Goal: Task Accomplishment & Management: Use online tool/utility

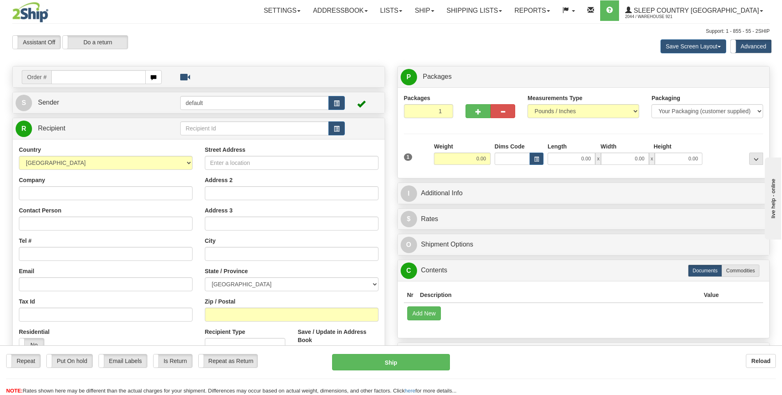
click at [128, 77] on input "text" at bounding box center [98, 77] width 94 height 14
type input "9002I171440"
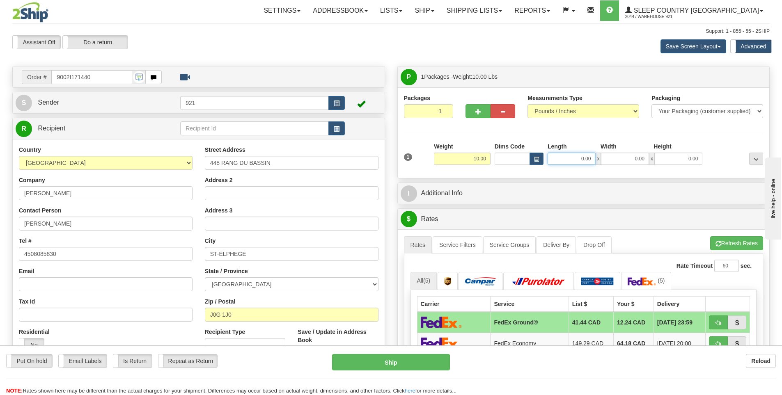
click at [562, 162] on input "0.00" at bounding box center [571, 159] width 48 height 12
type input "54.00"
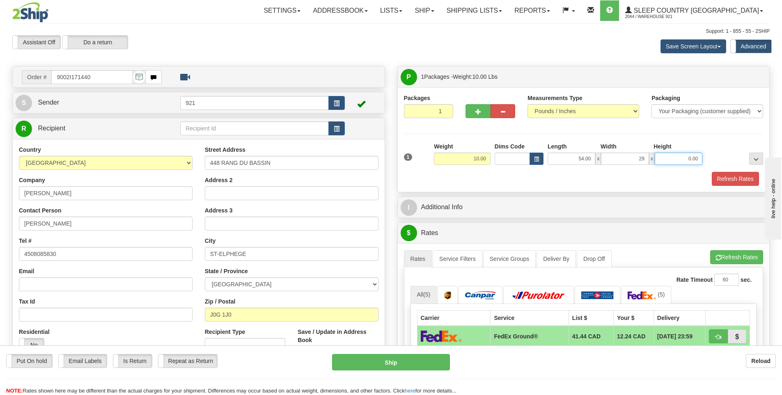
type input "29.00"
type input "6.00"
click at [726, 171] on div at bounding box center [584, 171] width 364 height 0
click at [724, 174] on button "Refresh Rates" at bounding box center [735, 179] width 47 height 14
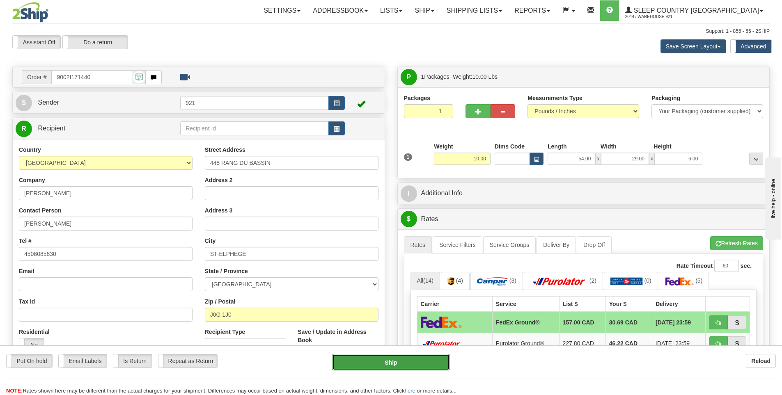
click at [436, 358] on button "Ship" at bounding box center [391, 362] width 118 height 16
type input "92"
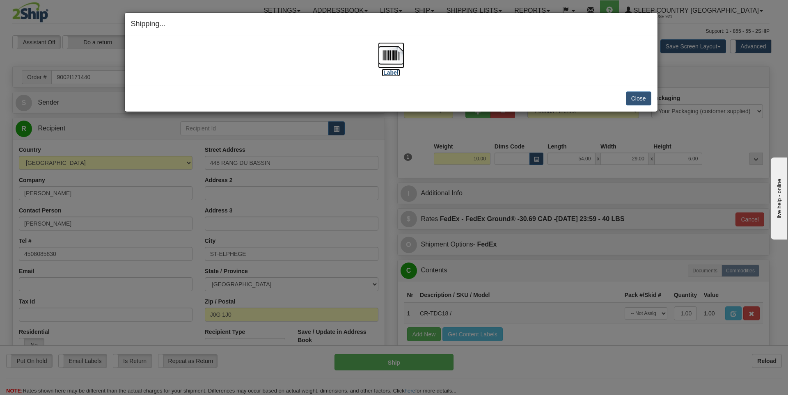
click at [387, 74] on label "[Label]" at bounding box center [391, 73] width 19 height 8
click at [638, 96] on button "Close" at bounding box center [638, 99] width 25 height 14
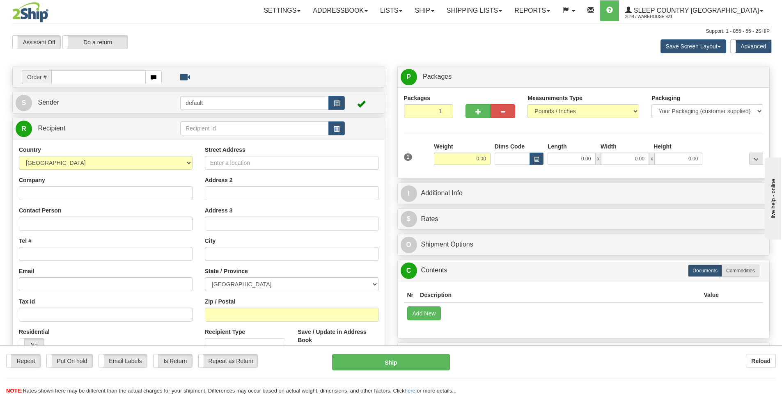
click at [110, 80] on input "text" at bounding box center [98, 77] width 94 height 14
type input "9000I164030"
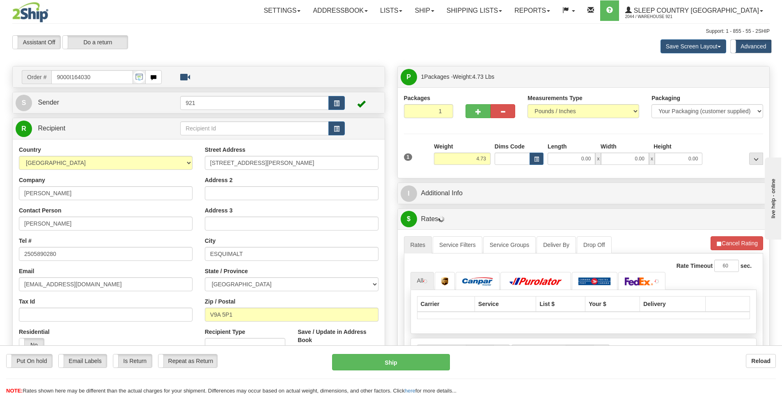
click at [579, 166] on div "1 Weight 4.73 Dims Code 0.00" at bounding box center [584, 156] width 364 height 29
click at [589, 158] on input "0.00" at bounding box center [571, 159] width 48 height 12
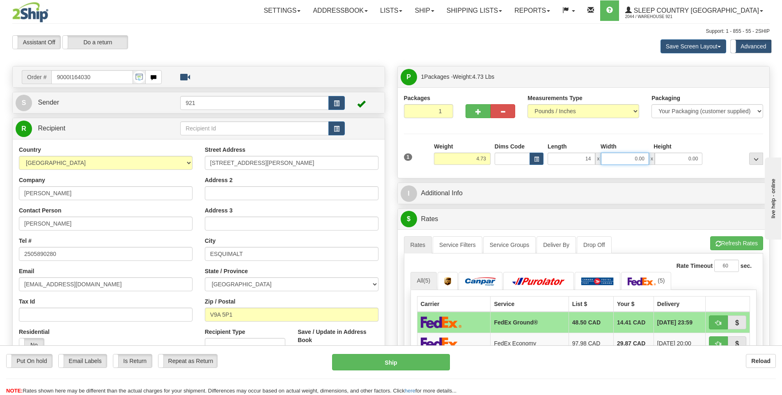
type input "14.00"
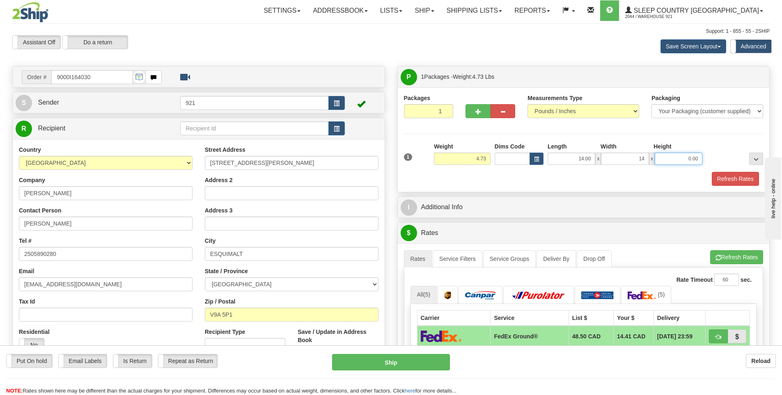
type input "14.00"
type input "3.00"
click at [735, 176] on button "Refresh Rates" at bounding box center [735, 179] width 47 height 14
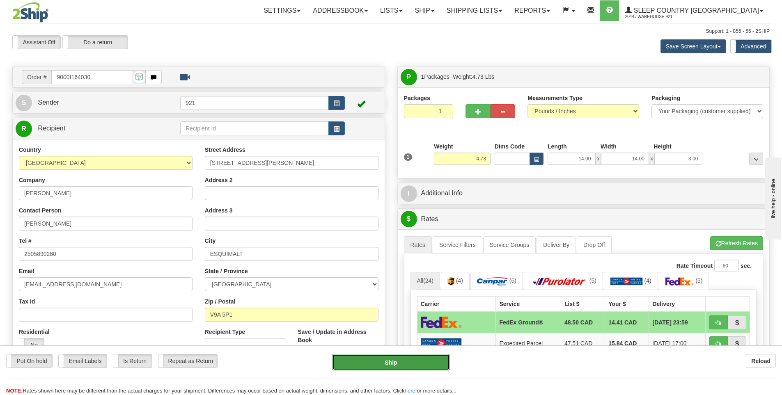
click at [377, 362] on button "Ship" at bounding box center [391, 362] width 118 height 16
type input "92"
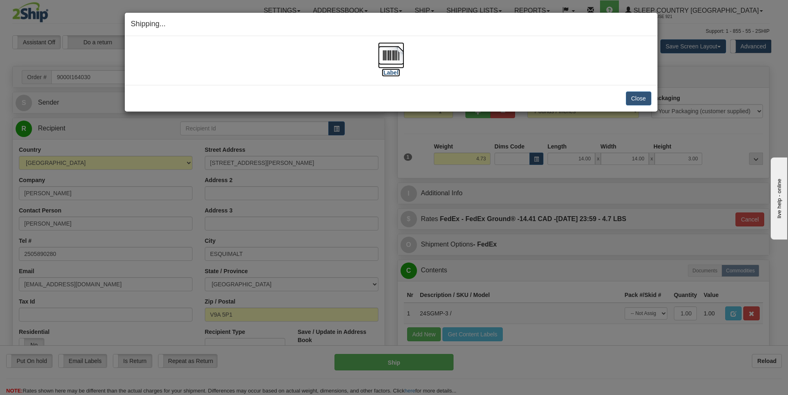
click at [399, 74] on label "[Label]" at bounding box center [391, 73] width 19 height 8
click at [627, 96] on button "Close" at bounding box center [638, 99] width 25 height 14
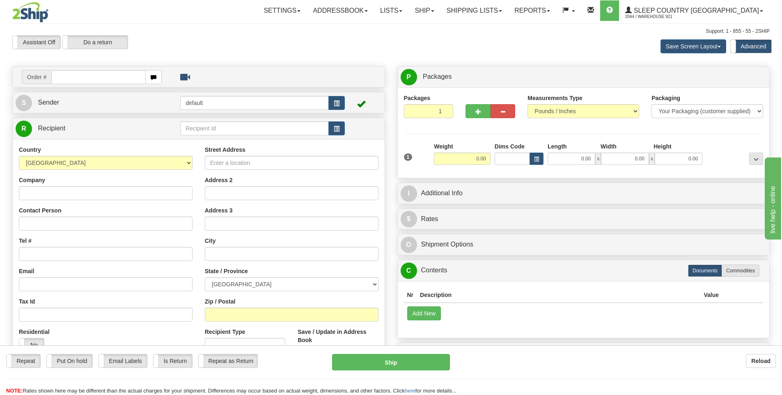
click at [112, 76] on input "text" at bounding box center [98, 77] width 94 height 14
type input "9000I169879"
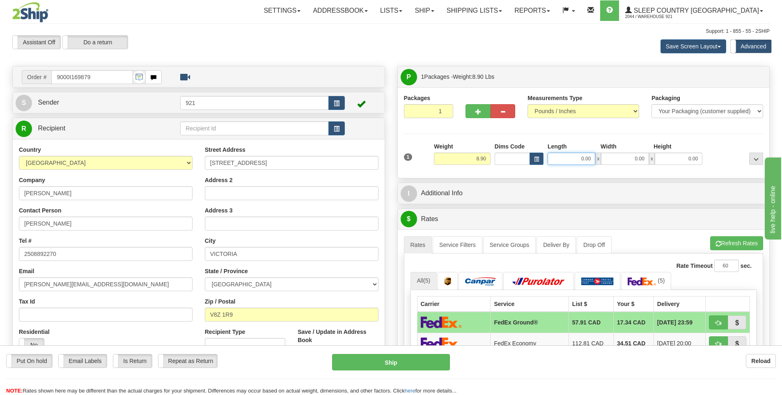
click at [559, 157] on input "0.00" at bounding box center [571, 159] width 48 height 12
type input "14.00"
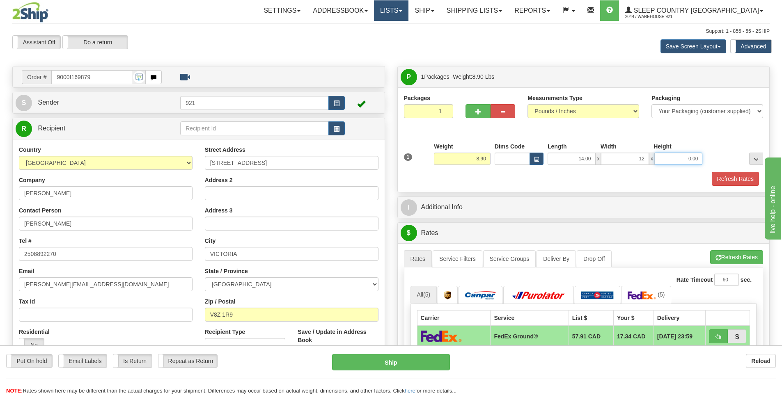
type input "12.00"
type input "6.00"
click at [717, 179] on button "Refresh Rates" at bounding box center [735, 179] width 47 height 14
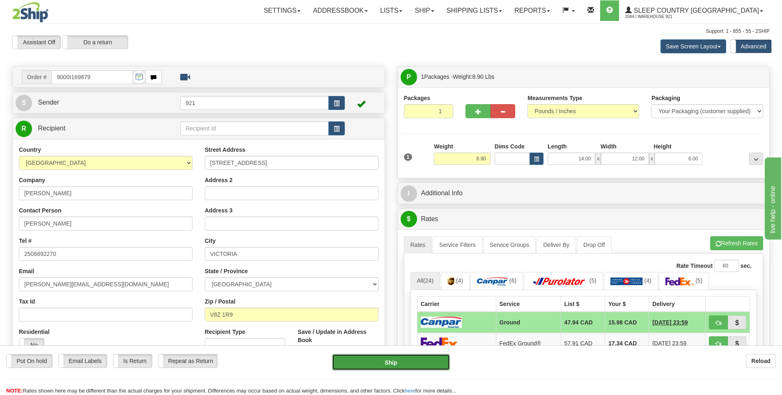
click at [432, 360] on button "Ship" at bounding box center [391, 362] width 118 height 16
type input "1"
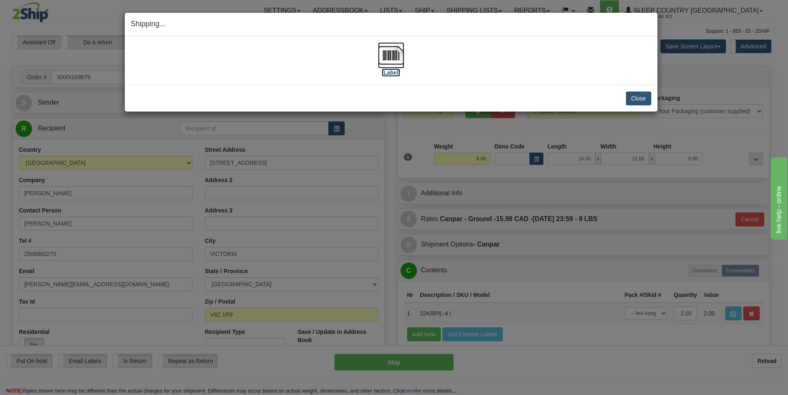
click at [396, 73] on label "[Label]" at bounding box center [391, 73] width 19 height 8
click at [643, 98] on button "Close" at bounding box center [638, 99] width 25 height 14
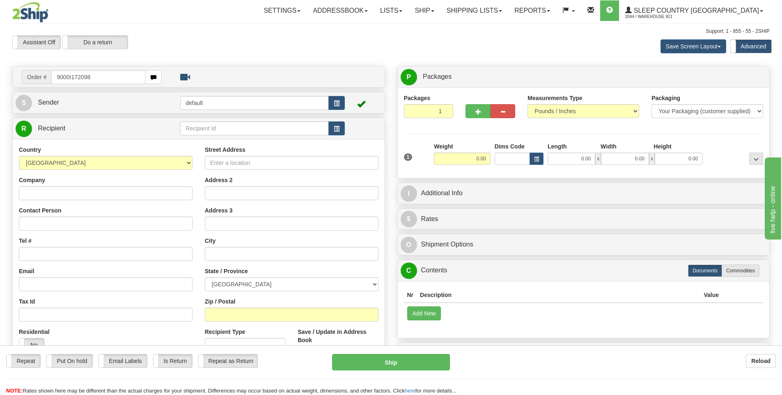
type input "9000I172098"
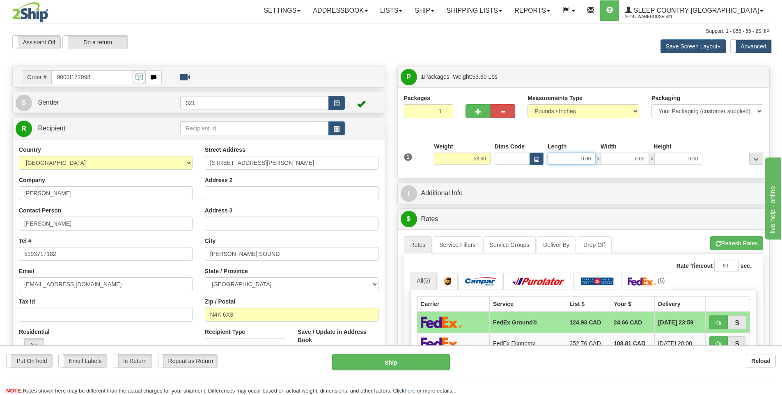
click at [581, 156] on input "0.00" at bounding box center [571, 159] width 48 height 12
type input "15.00"
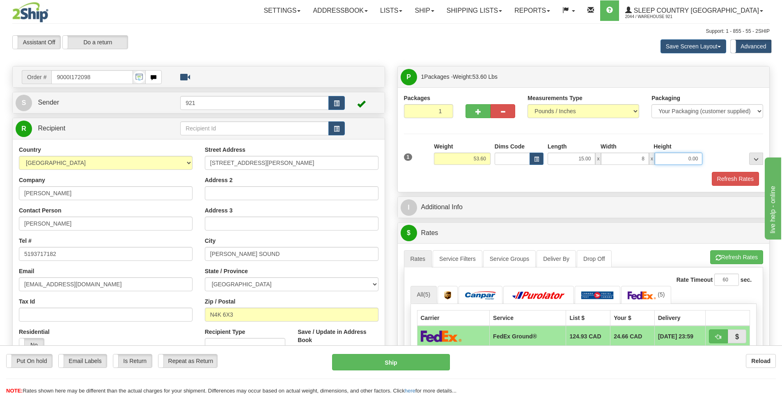
type input "8.00"
type input "6.00"
click at [726, 169] on div "1 Weight 53.60 Dims Code x x" at bounding box center [584, 156] width 364 height 29
click at [726, 181] on button "Refresh Rates" at bounding box center [735, 179] width 47 height 14
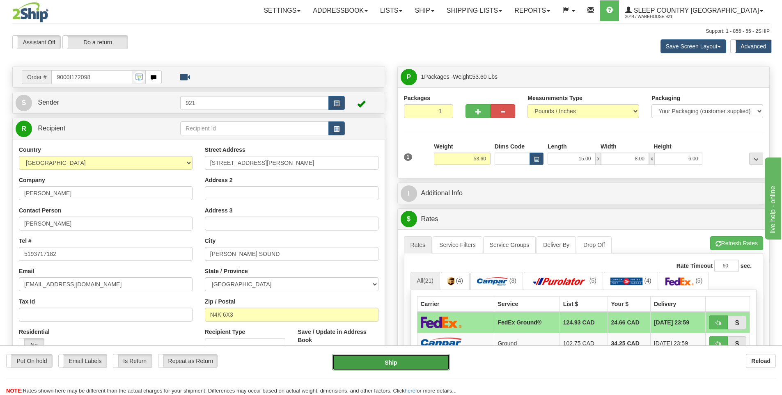
click at [415, 365] on button "Ship" at bounding box center [391, 362] width 118 height 16
type input "92"
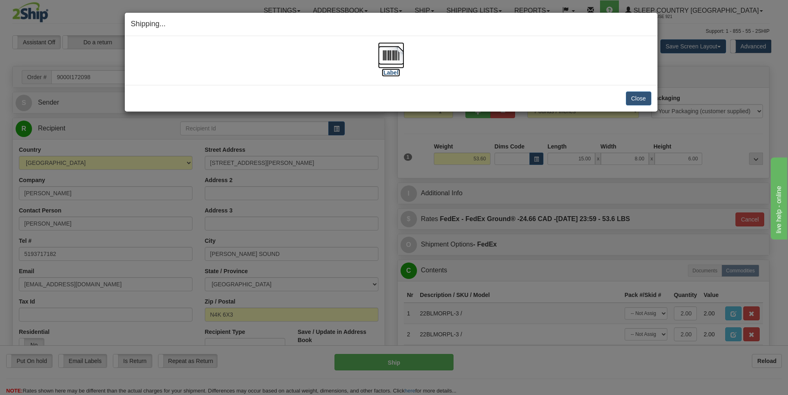
click at [386, 70] on label "[Label]" at bounding box center [391, 73] width 19 height 8
click at [647, 96] on button "Close" at bounding box center [638, 99] width 25 height 14
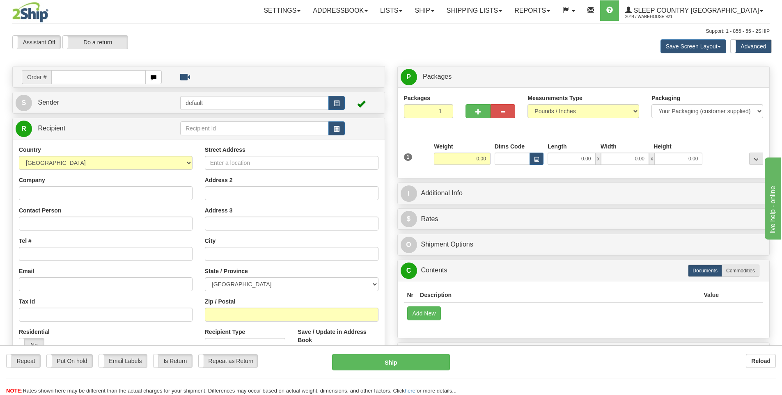
click at [125, 82] on input "text" at bounding box center [98, 77] width 94 height 14
type input "9000I172139"
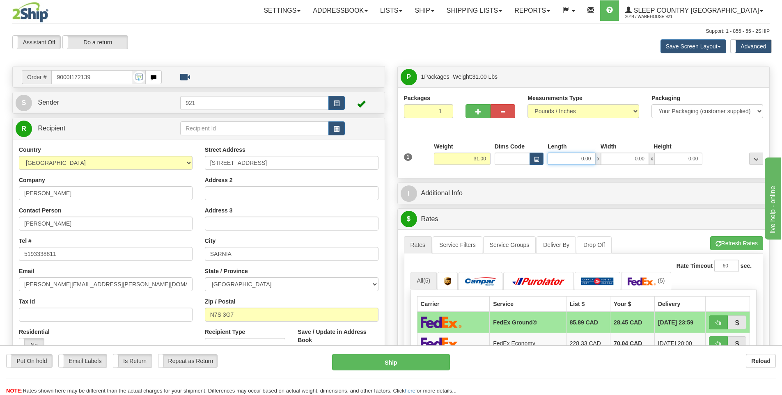
click at [584, 159] on input "0.00" at bounding box center [571, 159] width 48 height 12
type input "14.00"
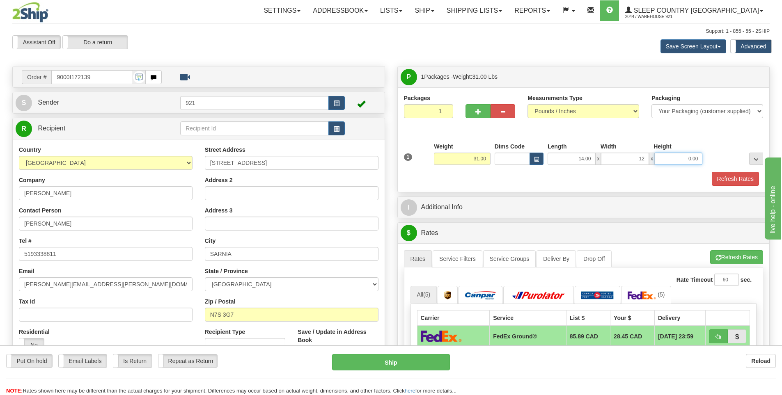
type input "12.00"
type input "6.00"
click at [726, 180] on button "Refresh Rates" at bounding box center [735, 179] width 47 height 14
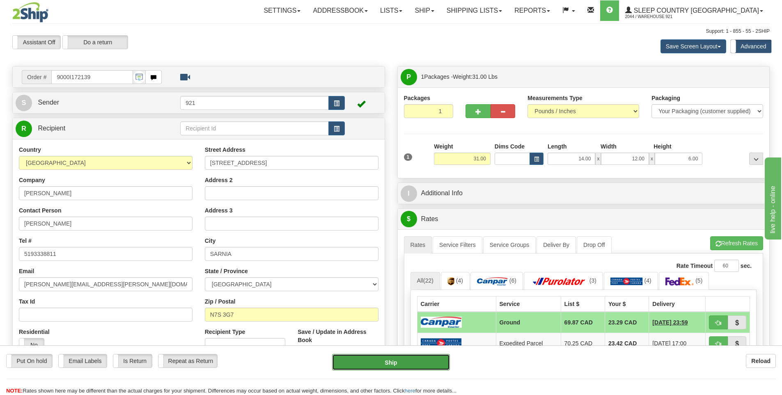
click at [385, 362] on button "Ship" at bounding box center [391, 362] width 118 height 16
type input "1"
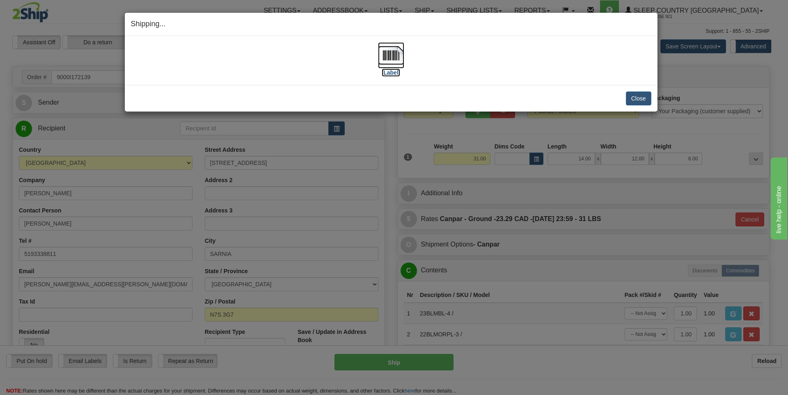
click at [391, 70] on label "[Label]" at bounding box center [391, 73] width 19 height 8
click at [640, 98] on button "Close" at bounding box center [638, 99] width 25 height 14
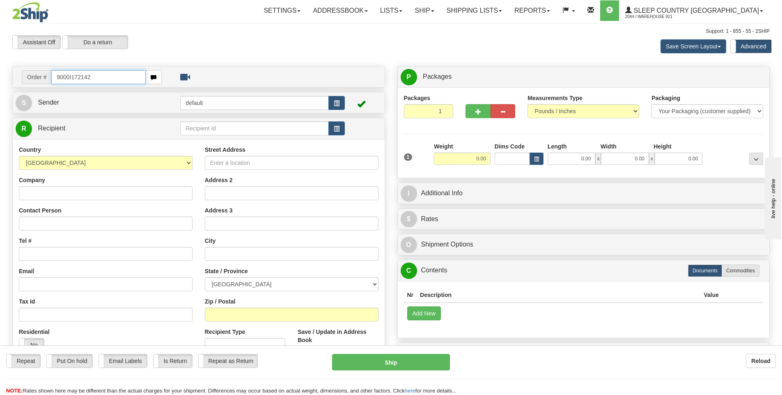
type input "9000I172142"
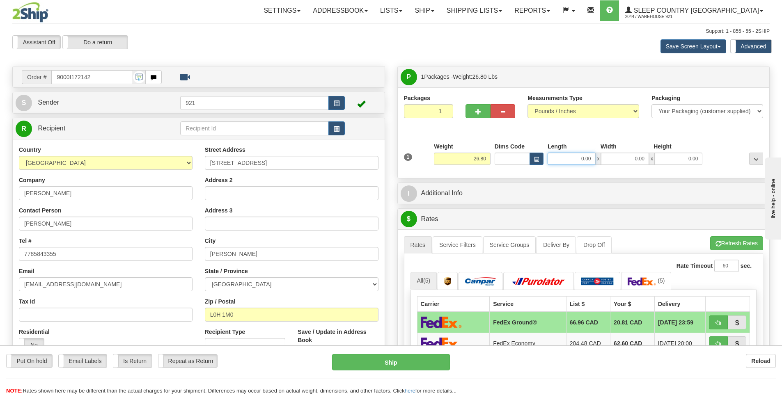
click at [569, 158] on input "0.00" at bounding box center [571, 159] width 48 height 12
type input "14.00"
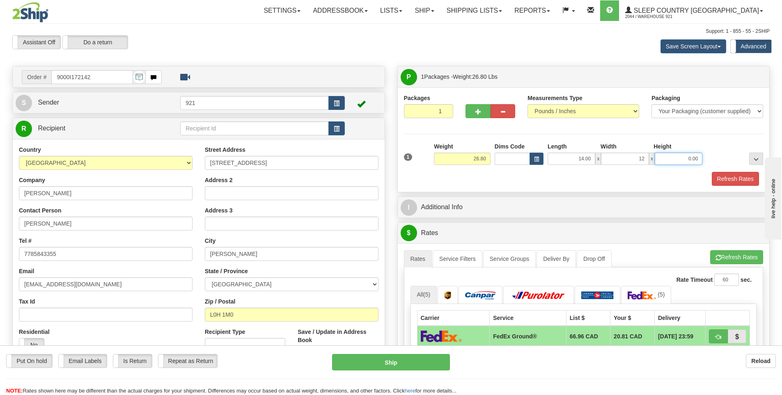
type input "12.00"
type input "3.00"
click at [741, 172] on div "Packaging Your Packaging (customer supplied) Envelope (carrier supplied) Pack (…" at bounding box center [598, 172] width 333 height 0
click at [736, 178] on button "Refresh Rates" at bounding box center [735, 179] width 47 height 14
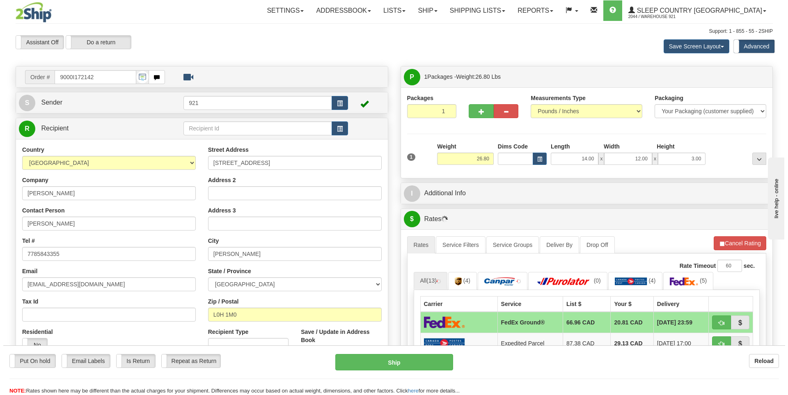
scroll to position [41, 0]
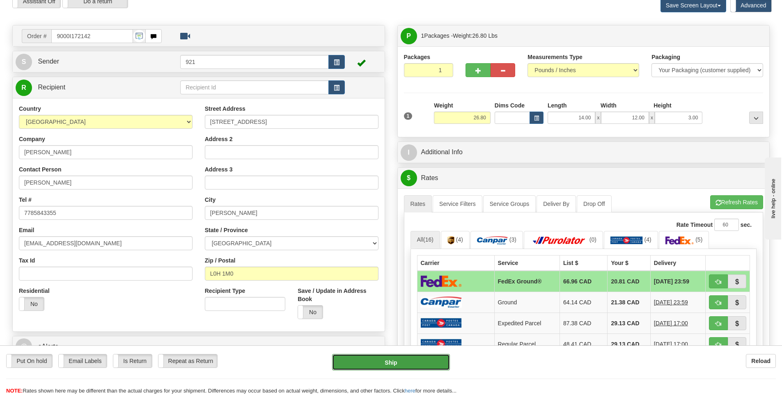
click at [405, 360] on button "Ship" at bounding box center [391, 362] width 118 height 16
type input "92"
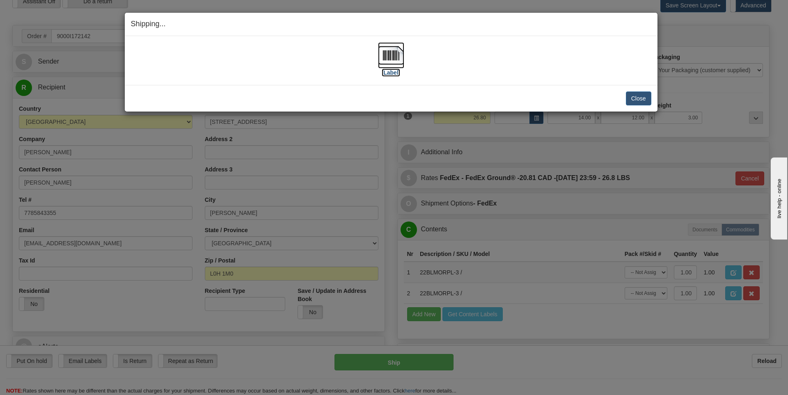
click at [391, 73] on label "[Label]" at bounding box center [391, 73] width 19 height 8
click at [641, 95] on button "Close" at bounding box center [638, 99] width 25 height 14
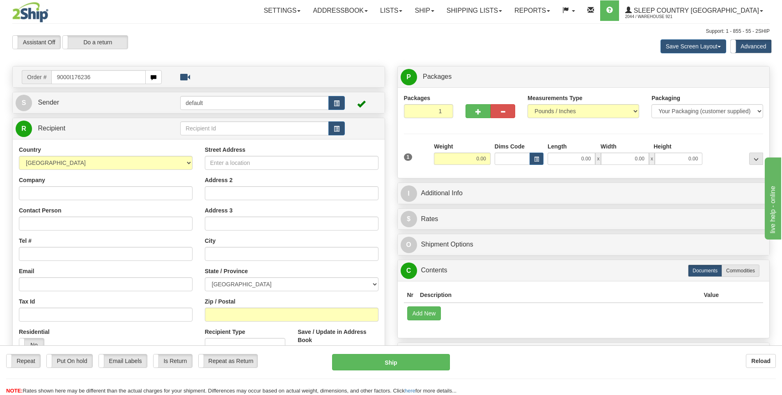
type input "9000I176236"
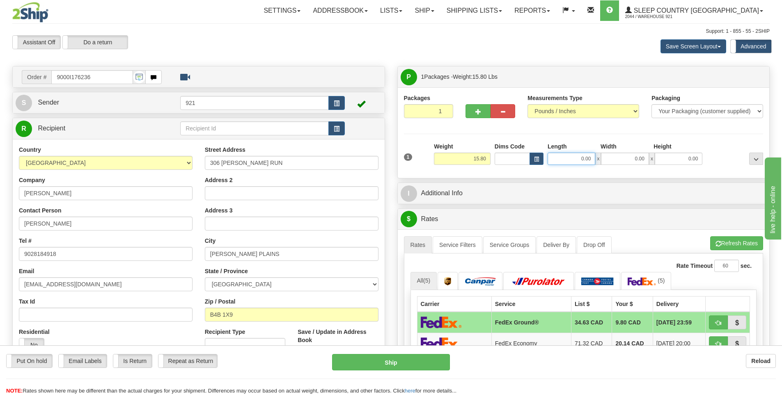
click at [569, 164] on input "0.00" at bounding box center [571, 159] width 48 height 12
type input "10.00"
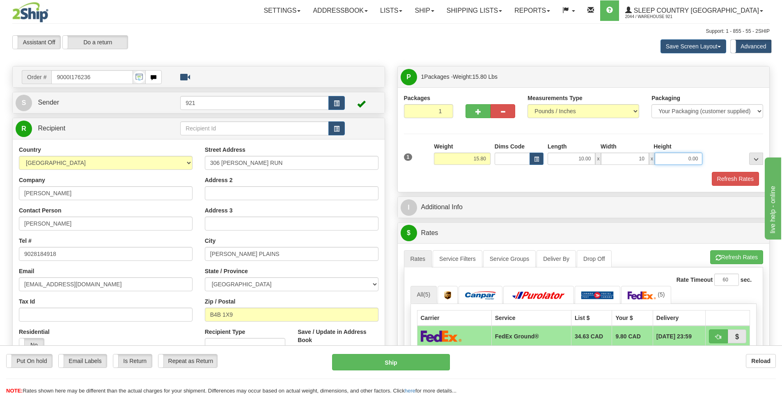
type input "10.00"
type input "9.00"
click at [733, 177] on button "Refresh Rates" at bounding box center [735, 179] width 47 height 14
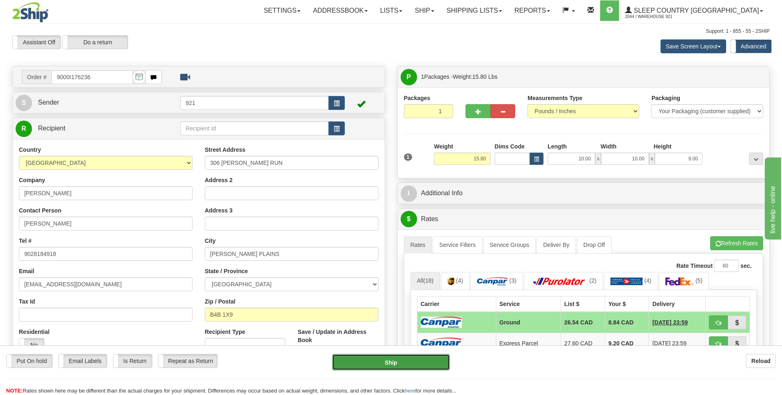
click at [410, 362] on button "Ship" at bounding box center [391, 362] width 118 height 16
type input "1"
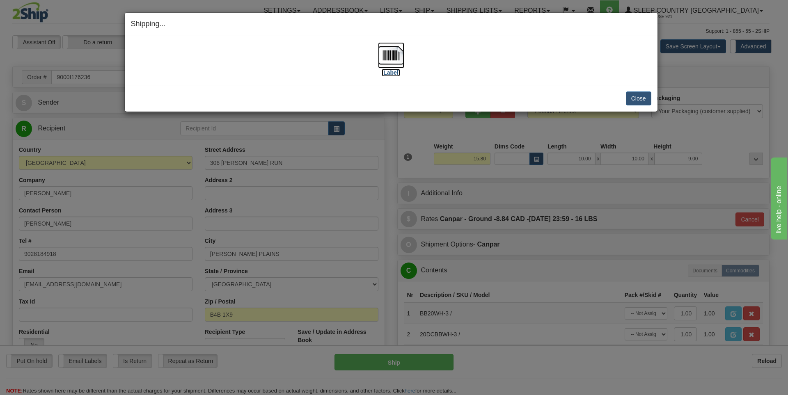
click at [384, 71] on label "[Label]" at bounding box center [391, 73] width 19 height 8
click at [642, 99] on button "Close" at bounding box center [638, 99] width 25 height 14
